Goal: Task Accomplishment & Management: Use online tool/utility

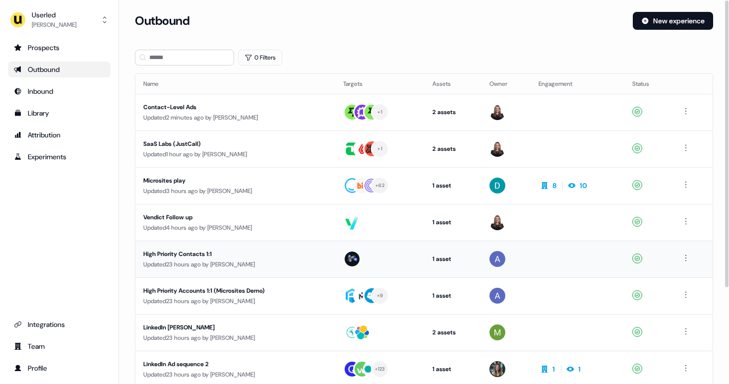
click at [244, 249] on div "High Priority Contacts 1:1" at bounding box center [234, 254] width 182 height 10
click at [325, 298] on div "Updated 23 hours ago by [PERSON_NAME]" at bounding box center [235, 301] width 184 height 10
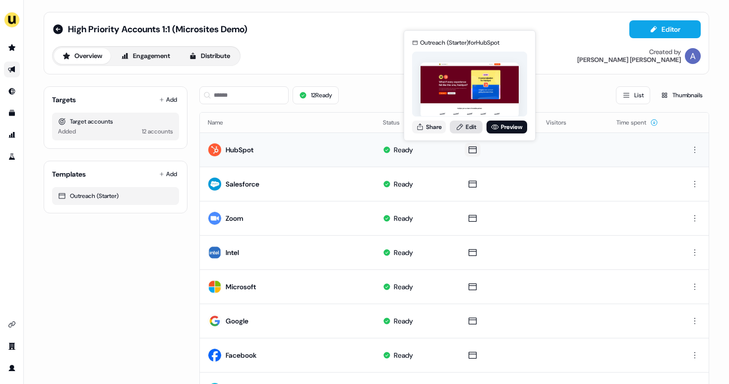
click at [473, 128] on link "Edit" at bounding box center [466, 126] width 33 height 13
click at [507, 129] on link "Preview" at bounding box center [506, 126] width 41 height 13
click at [443, 127] on button "Share" at bounding box center [429, 126] width 34 height 13
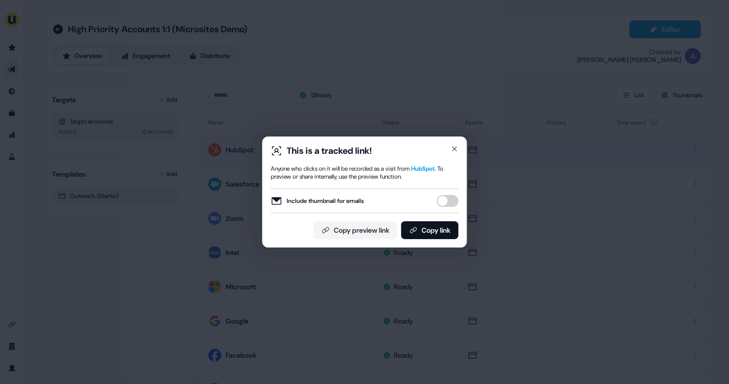
click at [459, 198] on div "This is a tracked link! Anyone who clicks on it will be recorded as a visit fro…" at bounding box center [364, 191] width 205 height 111
click at [451, 198] on button "Include thumbnail for emails" at bounding box center [448, 201] width 22 height 12
click at [427, 229] on button "Copy link" at bounding box center [430, 230] width 58 height 18
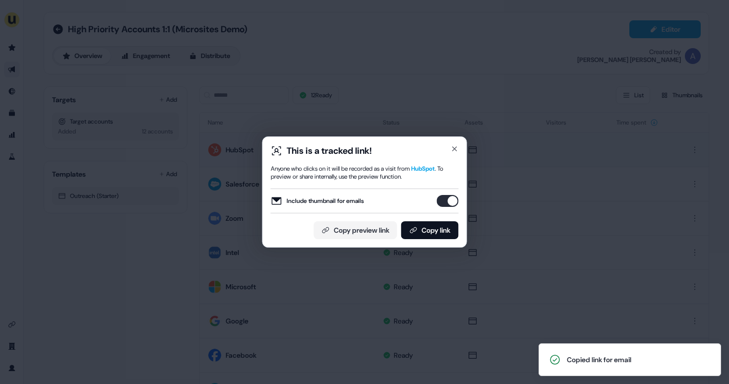
click at [81, 242] on div "This is a tracked link! Anyone who clicks on it will be recorded as a visit fro…" at bounding box center [364, 192] width 729 height 384
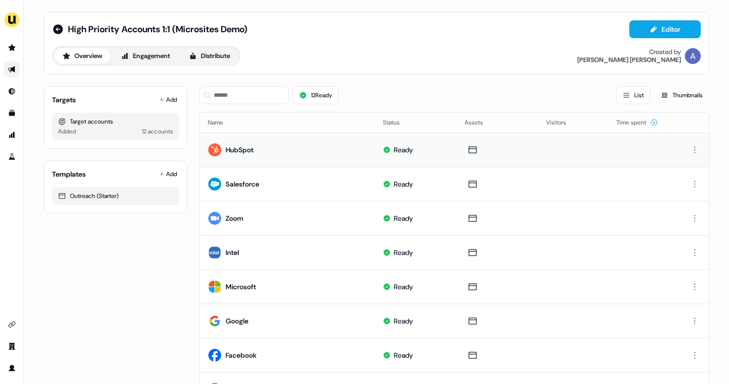
click at [12, 72] on icon "Go to outbound experience" at bounding box center [12, 69] width 8 height 8
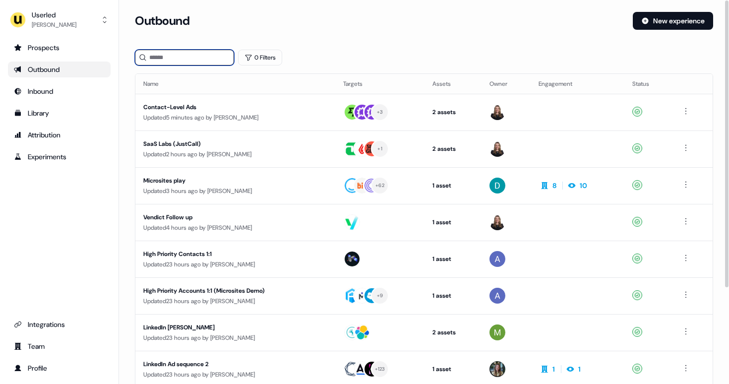
click at [196, 63] on input at bounding box center [184, 58] width 99 height 16
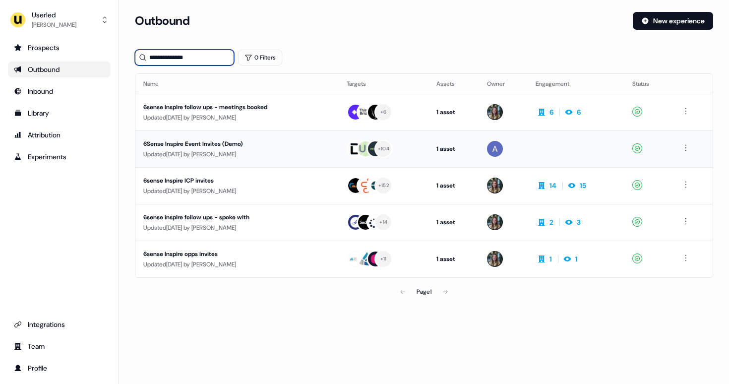
type input "**********"
click at [255, 142] on div "6Sense Inspire Event Invites (Demo)" at bounding box center [234, 144] width 182 height 10
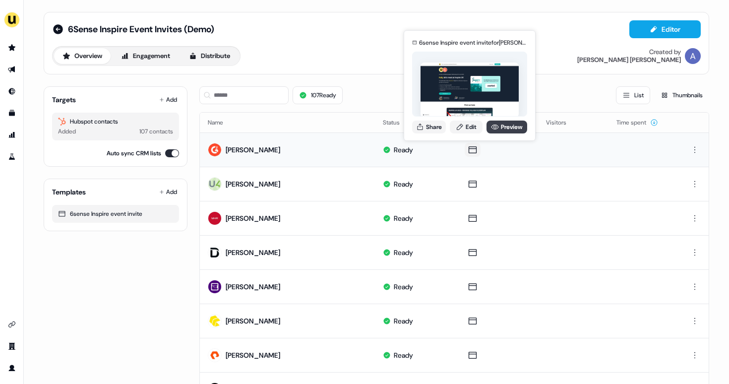
click at [508, 123] on link "Preview" at bounding box center [506, 126] width 41 height 13
click at [435, 125] on button "Share" at bounding box center [429, 126] width 34 height 13
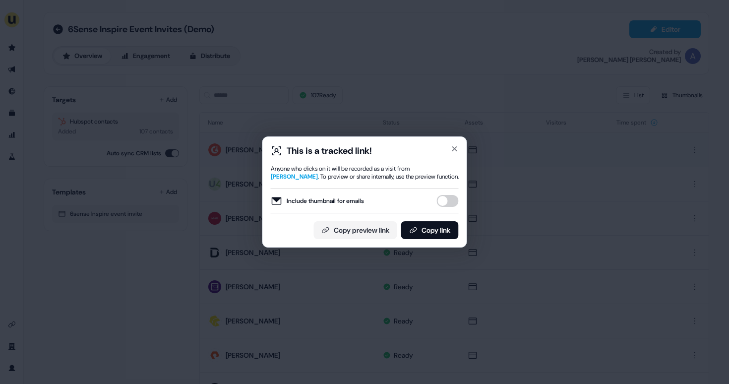
click at [447, 199] on button "Include thumbnail for emails" at bounding box center [448, 201] width 22 height 12
click at [437, 234] on button "Copy link" at bounding box center [430, 230] width 58 height 18
